Goal: Transaction & Acquisition: Purchase product/service

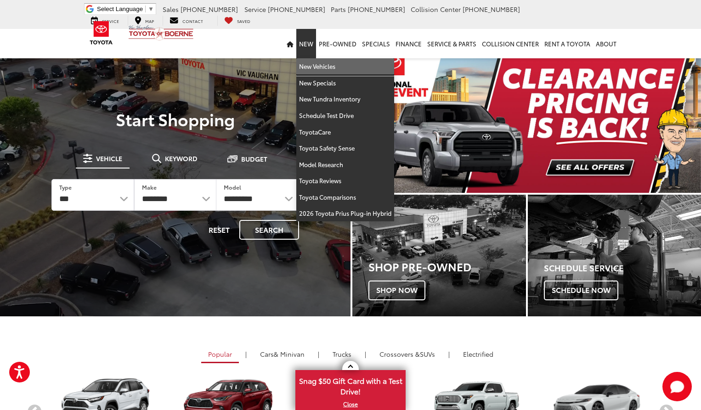
click at [346, 66] on link "New Vehicles" at bounding box center [345, 66] width 98 height 17
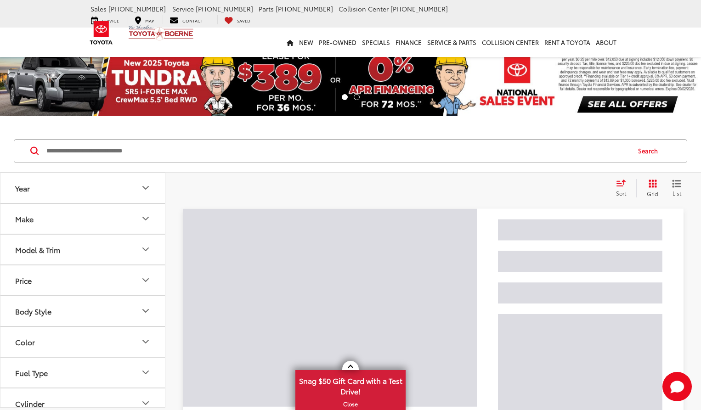
click at [131, 155] on input "Search by Make, Model, or Keyword" at bounding box center [337, 151] width 584 height 22
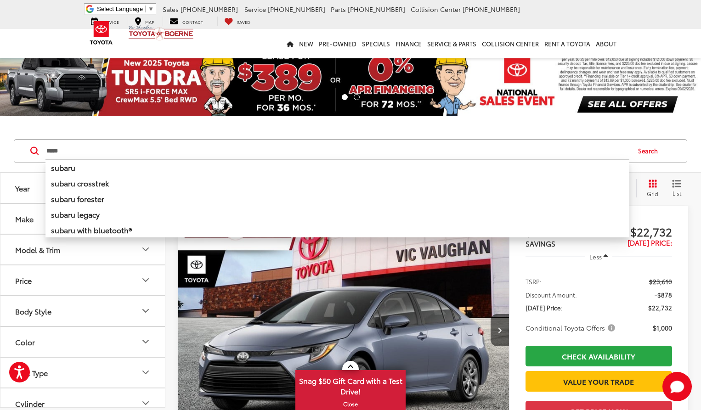
type input "*****"
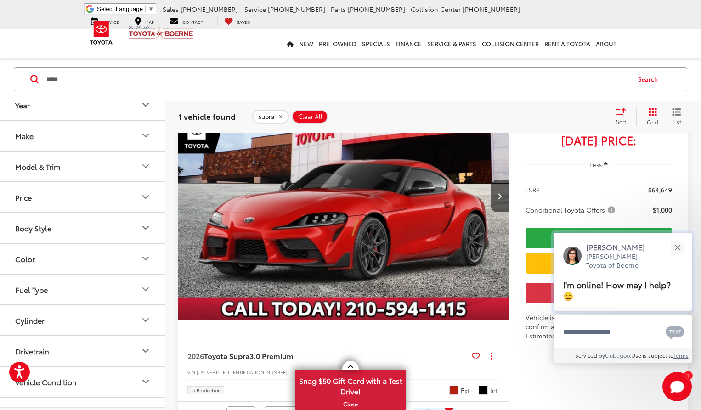
scroll to position [138, 0]
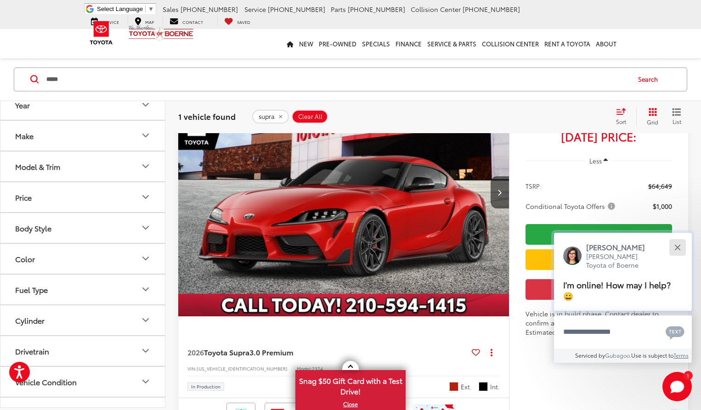
click at [677, 243] on button "Close" at bounding box center [677, 247] width 20 height 20
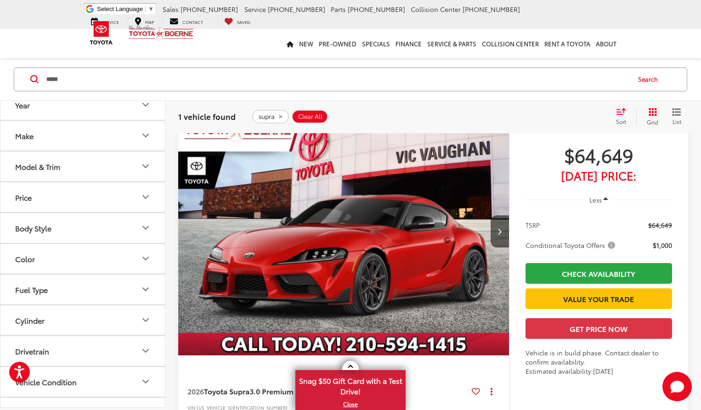
scroll to position [46, 0]
